Goal: Find specific page/section: Find specific page/section

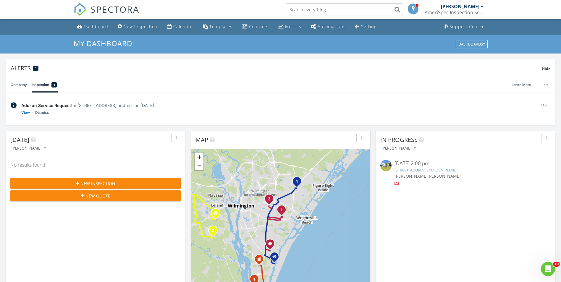
click at [330, 8] on input "text" at bounding box center [344, 10] width 118 height 12
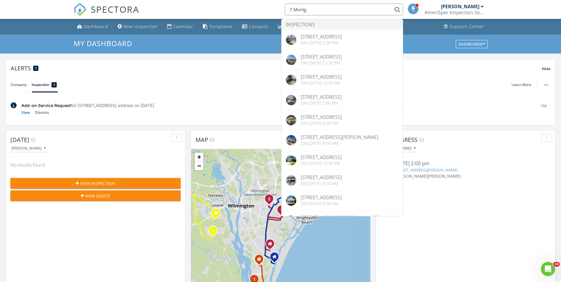
type input "7 Montg"
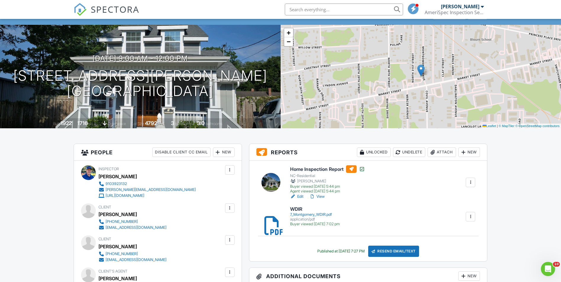
click at [323, 195] on link "View" at bounding box center [316, 197] width 15 height 6
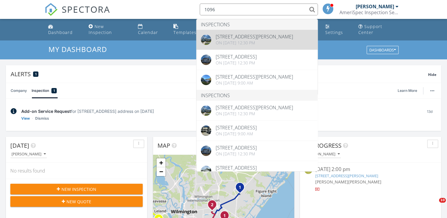
type input "1096"
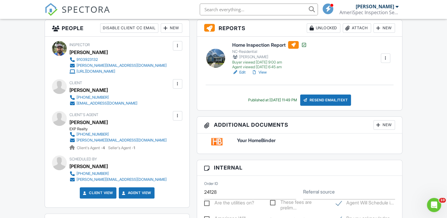
click at [262, 75] on link "View" at bounding box center [259, 72] width 15 height 6
